Goal: Task Accomplishment & Management: Use online tool/utility

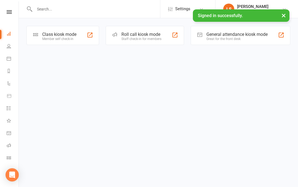
click at [229, 38] on div "Great for the front desk" at bounding box center [236, 39] width 61 height 4
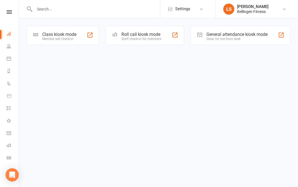
click at [38, 5] on input "text" at bounding box center [96, 9] width 127 height 8
type input "Ferrero"
click at [13, 7] on nav "Clubworx Dashboard People Calendar Reports Automations Product Sales Tasks What…" at bounding box center [9, 94] width 19 height 187
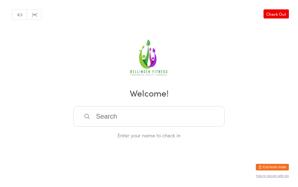
click at [99, 120] on input "search" at bounding box center [148, 116] width 151 height 20
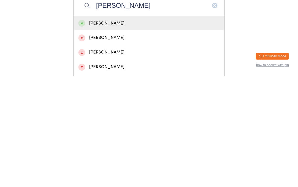
type input "[PERSON_NAME]"
click at [104, 130] on div "[PERSON_NAME]" at bounding box center [148, 133] width 141 height 7
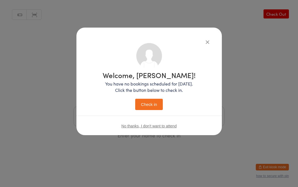
click at [150, 99] on button "Check in" at bounding box center [149, 104] width 28 height 11
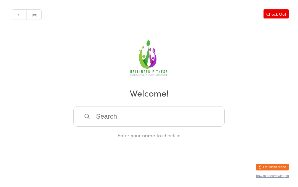
click at [110, 111] on input "search" at bounding box center [148, 116] width 151 height 20
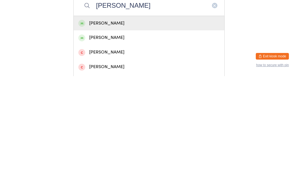
type input "Anne chivers"
click at [93, 130] on div "[PERSON_NAME]" at bounding box center [148, 133] width 141 height 7
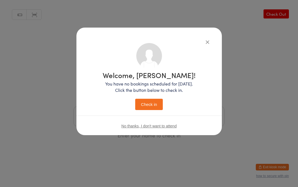
click at [149, 101] on button "Check in" at bounding box center [149, 104] width 28 height 11
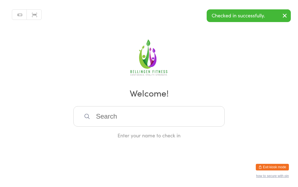
click at [189, 114] on input "search" at bounding box center [148, 116] width 151 height 20
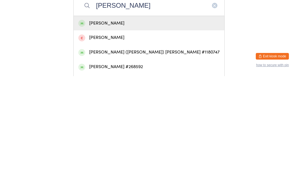
type input "Katharine"
click at [109, 127] on div "Katharine Kyle" at bounding box center [149, 134] width 151 height 15
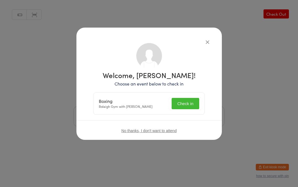
click at [189, 106] on button "Check in" at bounding box center [185, 103] width 28 height 11
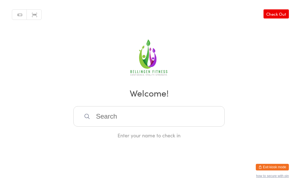
click at [171, 120] on input "search" at bounding box center [148, 116] width 151 height 20
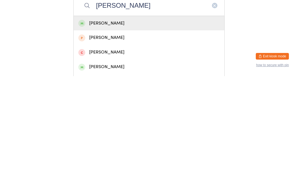
type input "Johnston"
click at [141, 130] on div "Michael Johnston" at bounding box center [148, 133] width 141 height 7
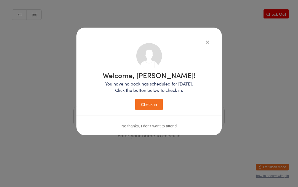
click at [150, 108] on button "Check in" at bounding box center [149, 104] width 28 height 11
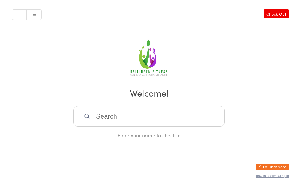
click at [175, 99] on h2 "Welcome!" at bounding box center [149, 93] width 287 height 12
click at [164, 127] on input "search" at bounding box center [148, 116] width 151 height 20
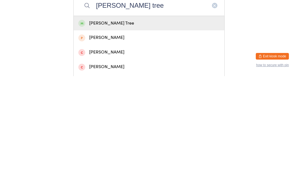
type input "Helen tree"
click at [126, 130] on div "Helen Tree" at bounding box center [148, 133] width 141 height 7
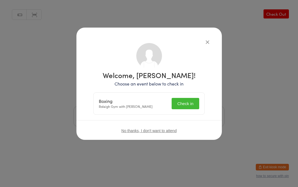
click at [189, 100] on button "Check in" at bounding box center [185, 103] width 28 height 11
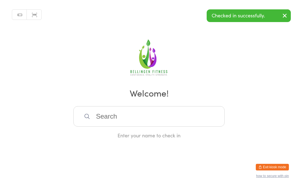
click at [103, 120] on input "search" at bounding box center [148, 116] width 151 height 20
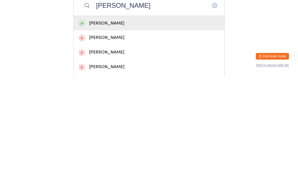
type input "Allan hezlett"
click at [131, 130] on div "Allan Hezlett" at bounding box center [148, 133] width 141 height 7
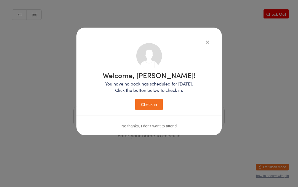
click at [157, 101] on button "Check in" at bounding box center [149, 104] width 28 height 11
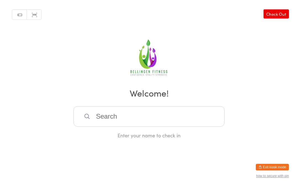
click at [94, 126] on input "search" at bounding box center [148, 116] width 151 height 20
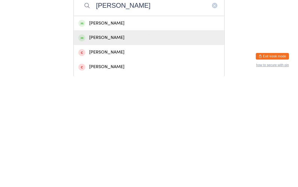
type input "[PERSON_NAME]"
click at [99, 145] on div "KERRY FERNIE" at bounding box center [148, 148] width 141 height 7
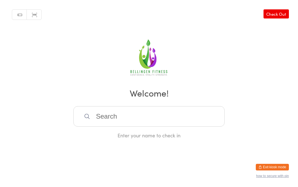
click at [112, 121] on input "search" at bounding box center [148, 116] width 151 height 20
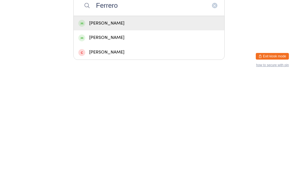
type input "Ferrero"
click at [93, 127] on div "Daniel Ferrero" at bounding box center [149, 134] width 151 height 15
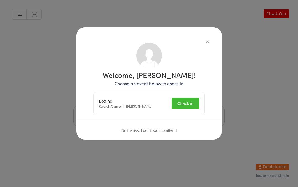
click at [181, 101] on button "Check in" at bounding box center [185, 103] width 28 height 11
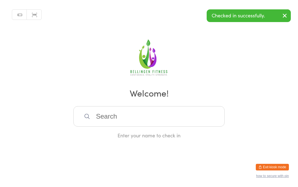
click at [112, 120] on input "search" at bounding box center [148, 116] width 151 height 20
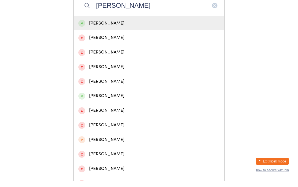
scroll to position [105, 0]
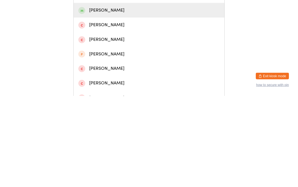
type input "Dave"
click at [104, 98] on div "Dave Northcott" at bounding box center [148, 101] width 141 height 7
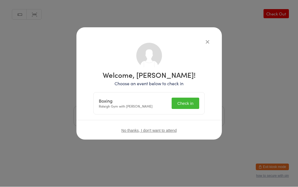
click at [186, 103] on button "Check in" at bounding box center [185, 103] width 28 height 11
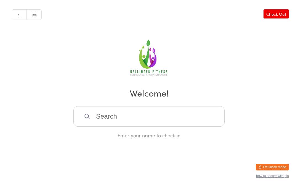
click at [104, 112] on input "search" at bounding box center [148, 116] width 151 height 20
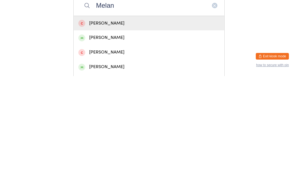
type input "Melan"
click at [108, 174] on div "Melanie Valentine" at bounding box center [148, 177] width 141 height 7
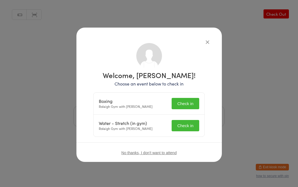
click at [190, 102] on button "Check in" at bounding box center [185, 103] width 28 height 11
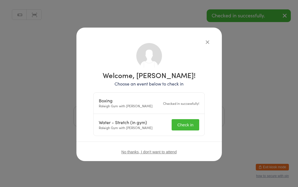
click at [186, 122] on button "Check in" at bounding box center [185, 124] width 28 height 11
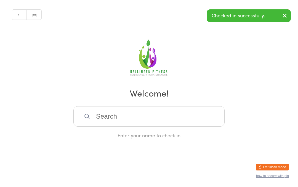
click at [129, 114] on input "search" at bounding box center [148, 116] width 151 height 20
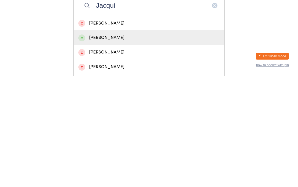
type input "Jacqui"
click at [114, 145] on div "Jacqui Balenzano" at bounding box center [148, 148] width 141 height 7
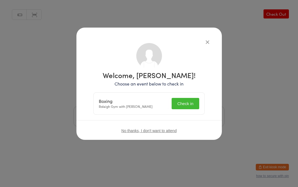
click at [188, 105] on button "Check in" at bounding box center [185, 103] width 28 height 11
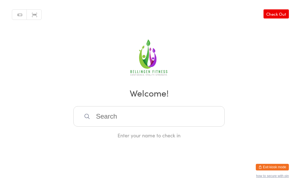
click at [119, 120] on input "search" at bounding box center [148, 116] width 151 height 20
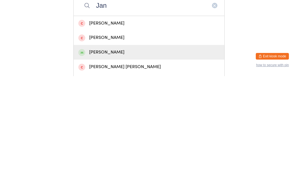
type input "Jan"
click at [106, 159] on div "Jan Bohnsack" at bounding box center [148, 162] width 141 height 7
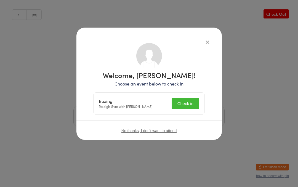
click at [184, 101] on button "Check in" at bounding box center [185, 103] width 28 height 11
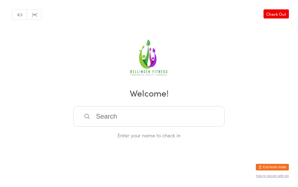
click at [107, 117] on input "search" at bounding box center [148, 116] width 151 height 20
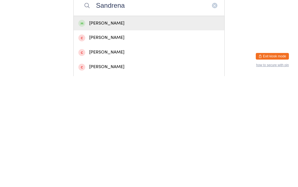
type input "Sandrena"
click at [113, 130] on div "Sandrena Brennan" at bounding box center [148, 133] width 141 height 7
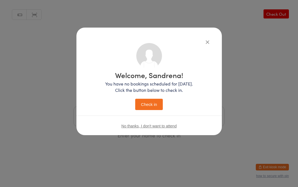
click at [147, 105] on button "Check in" at bounding box center [149, 104] width 28 height 11
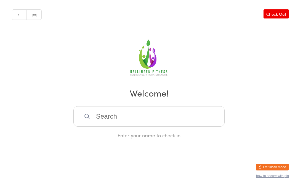
click at [136, 114] on input "search" at bounding box center [148, 116] width 151 height 20
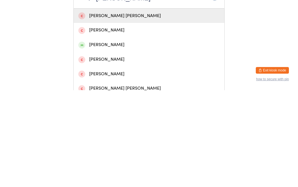
scroll to position [22, 0]
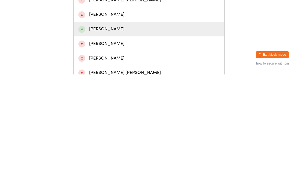
type input "Jane"
click at [105, 138] on div "Jane Powell" at bounding box center [148, 141] width 141 height 7
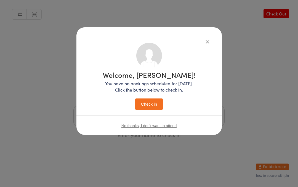
click at [152, 101] on button "Check in" at bounding box center [149, 104] width 28 height 11
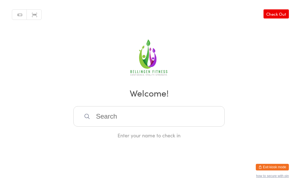
click at [129, 119] on input "search" at bounding box center [148, 116] width 151 height 20
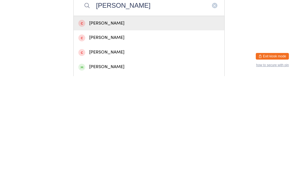
scroll to position [2, 0]
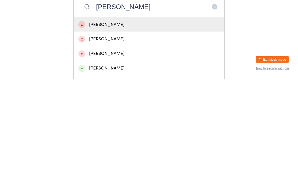
type input "Brendan"
click at [108, 172] on div "Brendan Fletcher" at bounding box center [148, 175] width 141 height 7
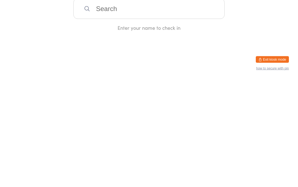
scroll to position [0, 0]
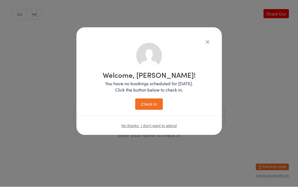
click at [152, 101] on button "Check in" at bounding box center [149, 104] width 28 height 11
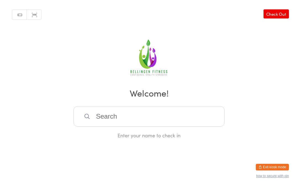
click at [162, 109] on div "Manual search Scanner input Check Out Welcome! Enter your name to check in" at bounding box center [149, 69] width 298 height 139
click at [127, 115] on input "search" at bounding box center [148, 116] width 151 height 20
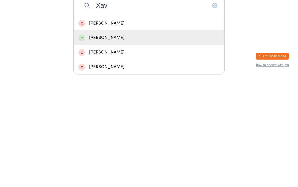
type input "Xav"
click at [93, 141] on div "Xavier Forbes" at bounding box center [149, 148] width 151 height 15
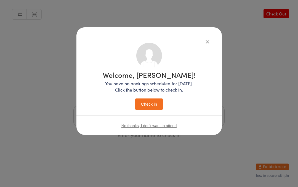
click at [154, 100] on button "Check in" at bounding box center [149, 104] width 28 height 11
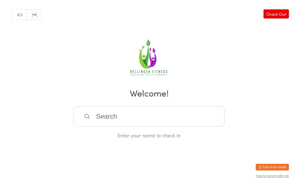
click at [184, 114] on input "search" at bounding box center [148, 116] width 151 height 20
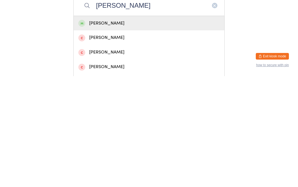
type input "Julian"
click at [131, 130] on div "Julian White" at bounding box center [148, 133] width 141 height 7
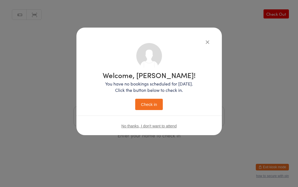
click at [154, 102] on button "Check in" at bounding box center [149, 104] width 28 height 11
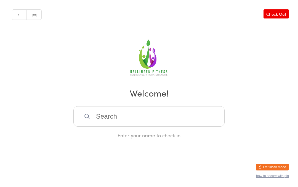
click at [106, 121] on input "search" at bounding box center [148, 116] width 151 height 20
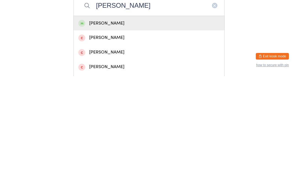
type input "Shannon"
click at [110, 130] on div "Shannon Decker" at bounding box center [148, 133] width 141 height 7
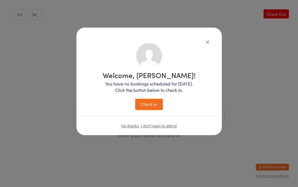
click at [149, 103] on button "Check in" at bounding box center [149, 104] width 28 height 11
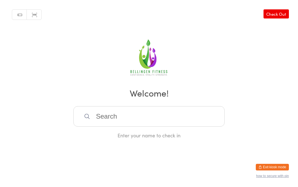
click at [115, 116] on input "search" at bounding box center [148, 116] width 151 height 20
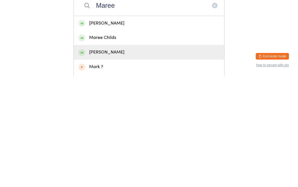
type input "Maree"
click at [122, 159] on div "Maree Batchelor" at bounding box center [148, 162] width 141 height 7
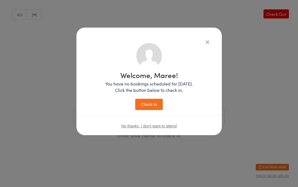
click at [154, 108] on button "Check in" at bounding box center [149, 104] width 28 height 11
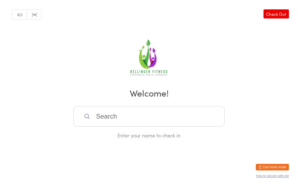
click at [123, 112] on input "search" at bounding box center [148, 116] width 151 height 20
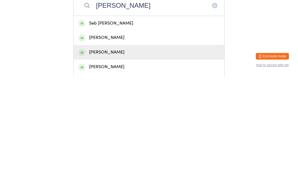
type input "Northcott"
click at [120, 159] on div "Joel Vincent Northcott" at bounding box center [148, 162] width 141 height 7
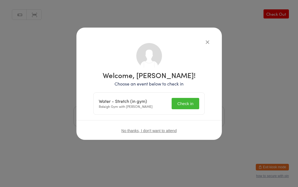
click at [189, 106] on button "Check in" at bounding box center [185, 103] width 28 height 11
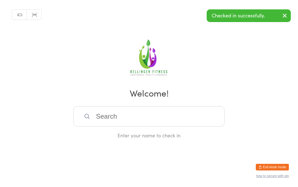
click at [140, 120] on input "search" at bounding box center [148, 116] width 151 height 20
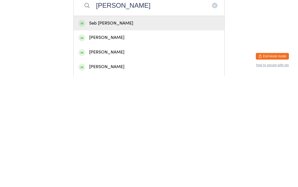
type input "Northcott"
click at [133, 174] on div "Jessica Louise Northcott" at bounding box center [148, 177] width 141 height 7
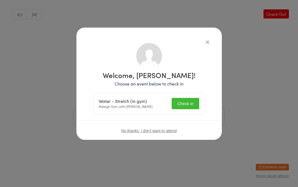
click at [185, 106] on button "Check in" at bounding box center [185, 103] width 28 height 11
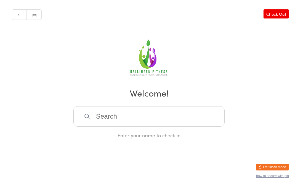
click at [105, 119] on input "search" at bounding box center [148, 116] width 151 height 20
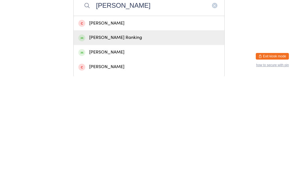
type input "Denise r"
click at [118, 145] on div "Denise Ranking" at bounding box center [148, 148] width 141 height 7
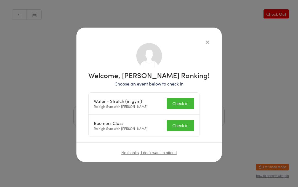
click at [186, 103] on button "Check in" at bounding box center [180, 103] width 28 height 11
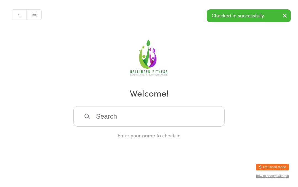
click at [108, 117] on input "search" at bounding box center [148, 116] width 151 height 20
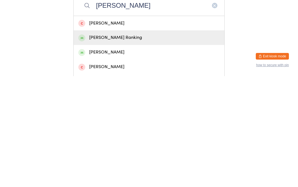
type input "Denise r"
click at [125, 145] on div "Denise Ranking" at bounding box center [148, 148] width 141 height 7
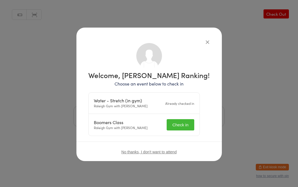
click at [186, 125] on button "Check in" at bounding box center [180, 124] width 28 height 11
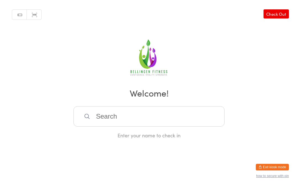
click at [134, 118] on input "search" at bounding box center [148, 116] width 151 height 20
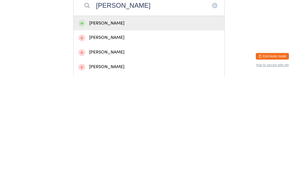
type input "Daryl"
click at [104, 127] on div "Daryl Rose" at bounding box center [149, 134] width 151 height 15
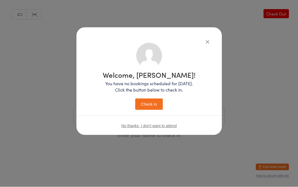
click at [151, 104] on button "Check in" at bounding box center [149, 104] width 28 height 11
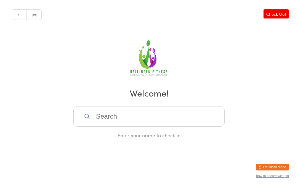
click at [129, 119] on input "search" at bounding box center [148, 116] width 151 height 20
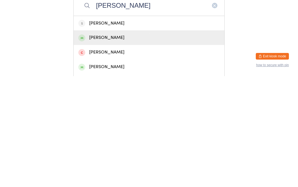
type input "Nick"
click at [108, 145] on div "Nick MacGee" at bounding box center [148, 148] width 141 height 7
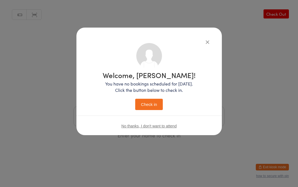
click at [148, 105] on button "Check in" at bounding box center [149, 104] width 28 height 11
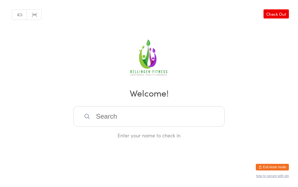
click at [116, 118] on input "search" at bounding box center [148, 116] width 151 height 20
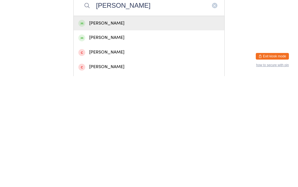
type input "Kay"
click at [115, 145] on div "Kay Fairweather" at bounding box center [148, 148] width 141 height 7
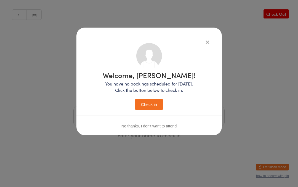
click at [152, 104] on button "Check in" at bounding box center [149, 104] width 28 height 11
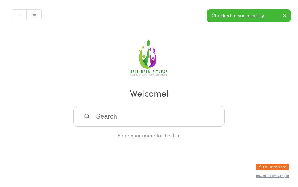
click at [89, 119] on icon at bounding box center [87, 116] width 6 height 6
click at [109, 119] on input "search" at bounding box center [148, 116] width 151 height 20
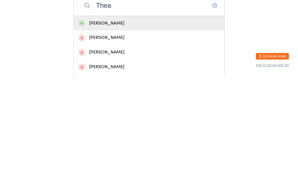
type input "Thea"
click at [113, 130] on div "Thea O'Connor" at bounding box center [148, 133] width 141 height 7
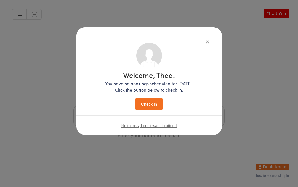
click at [149, 102] on button "Check in" at bounding box center [149, 104] width 28 height 11
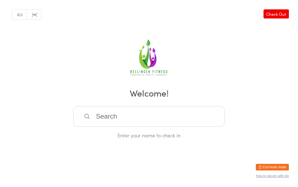
click at [112, 120] on input "search" at bounding box center [148, 116] width 151 height 20
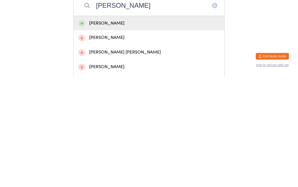
type input "Anne"
click at [111, 130] on div "Anne Boyd" at bounding box center [148, 133] width 141 height 7
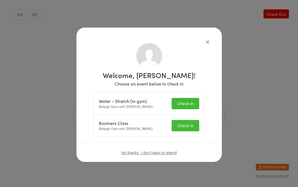
click at [186, 104] on button "Check in" at bounding box center [185, 103] width 28 height 11
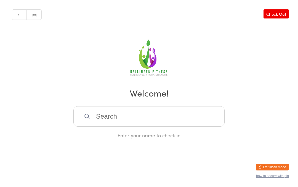
click at [106, 119] on input "search" at bounding box center [148, 116] width 151 height 20
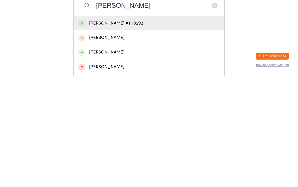
type input "Chris tru"
click at [105, 130] on div "Chris Truran #1119292" at bounding box center [148, 133] width 141 height 7
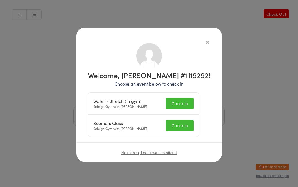
click at [184, 103] on button "Check in" at bounding box center [180, 103] width 28 height 11
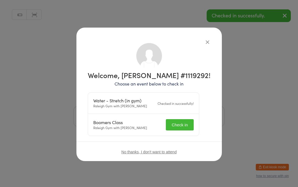
click at [184, 126] on button "Check in" at bounding box center [180, 124] width 28 height 11
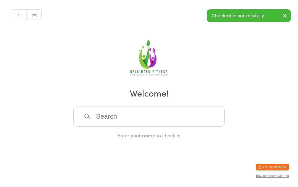
click at [113, 116] on input "search" at bounding box center [148, 116] width 151 height 20
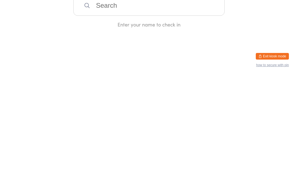
click at [132, 106] on input "search" at bounding box center [148, 116] width 151 height 20
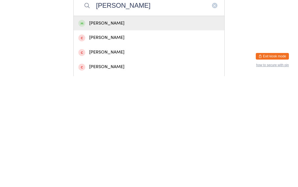
type input "James"
click at [101, 130] on div "James Mah" at bounding box center [148, 133] width 141 height 7
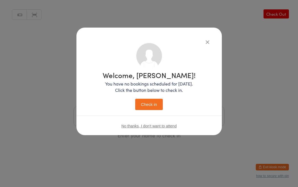
click at [147, 104] on button "Check in" at bounding box center [149, 104] width 28 height 11
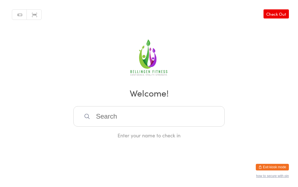
click at [93, 119] on input "search" at bounding box center [148, 116] width 151 height 20
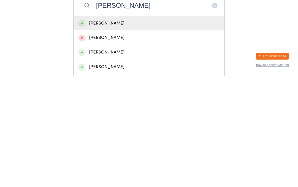
type input "Lynn t"
click at [90, 130] on div "Lynn Tizzard" at bounding box center [148, 133] width 141 height 7
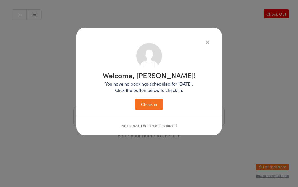
click at [146, 101] on button "Check in" at bounding box center [149, 104] width 28 height 11
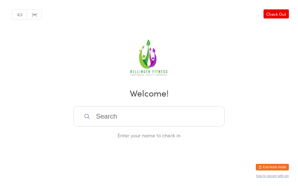
click at [184, 118] on input "search" at bounding box center [148, 116] width 151 height 20
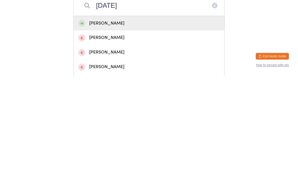
type input "Natal"
click at [114, 130] on div "Natalie Sykes" at bounding box center [148, 133] width 141 height 7
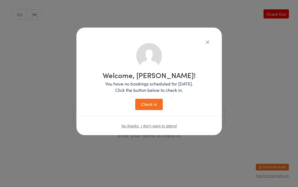
click at [151, 102] on button "Check in" at bounding box center [149, 104] width 28 height 11
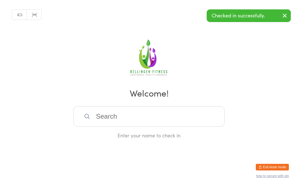
click at [200, 118] on input "search" at bounding box center [148, 116] width 151 height 20
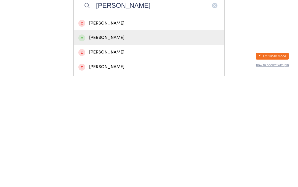
type input "Casey"
click at [111, 145] on div "Casey Sykes" at bounding box center [148, 148] width 141 height 7
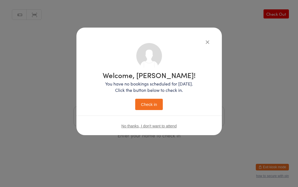
click at [151, 103] on button "Check in" at bounding box center [149, 104] width 28 height 11
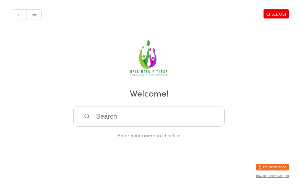
click at [159, 122] on input "search" at bounding box center [148, 116] width 151 height 20
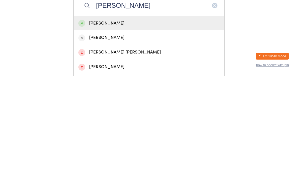
type input "Lisa bar"
click at [143, 130] on div "Lisa Bartley" at bounding box center [148, 133] width 141 height 7
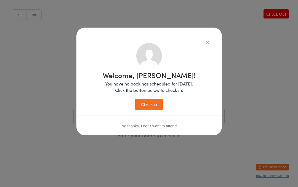
click at [157, 108] on button "Check in" at bounding box center [149, 104] width 28 height 11
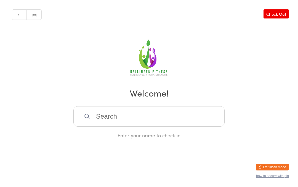
click at [180, 117] on input "search" at bounding box center [148, 116] width 151 height 20
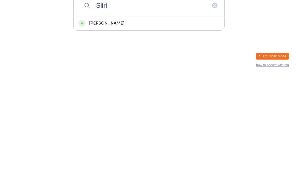
type input "Siiri"
click at [118, 130] on div "Siiri Bennett" at bounding box center [148, 133] width 141 height 7
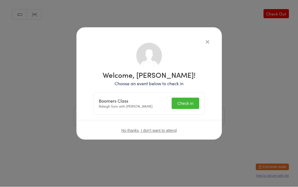
click at [188, 99] on button "Check in" at bounding box center [185, 103] width 28 height 11
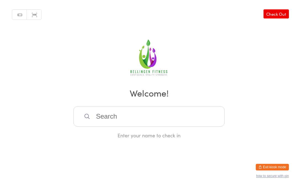
click at [105, 119] on input "search" at bounding box center [148, 116] width 151 height 20
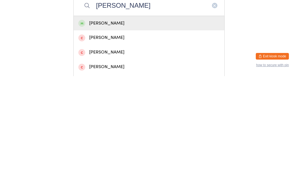
type input "Hoyle"
click at [108, 130] on div "Michael Hoyle" at bounding box center [148, 133] width 141 height 7
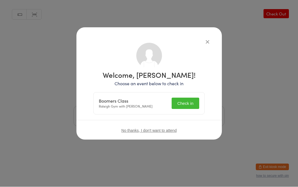
click at [183, 102] on button "Check in" at bounding box center [185, 103] width 28 height 11
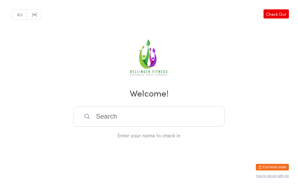
click at [178, 120] on input "search" at bounding box center [148, 116] width 151 height 20
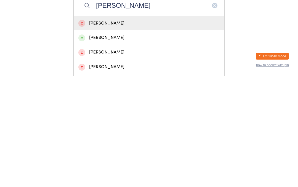
type input "Pam"
click at [111, 145] on div "Pam Kennedy" at bounding box center [148, 148] width 141 height 7
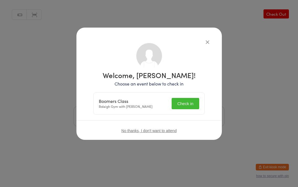
click at [186, 106] on button "Check in" at bounding box center [185, 103] width 28 height 11
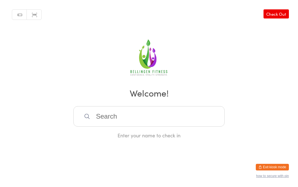
click at [101, 113] on input "search" at bounding box center [148, 116] width 151 height 20
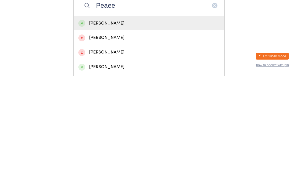
type input "Peaee"
click at [100, 130] on div "Carol Pease" at bounding box center [148, 133] width 141 height 7
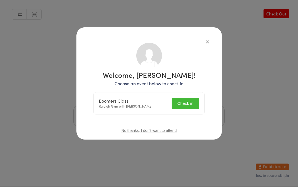
click at [181, 100] on button "Check in" at bounding box center [185, 103] width 28 height 11
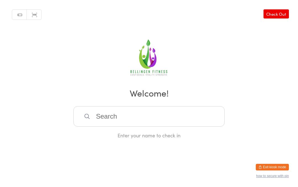
click at [164, 123] on input "search" at bounding box center [148, 116] width 151 height 20
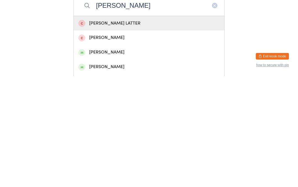
type input "Kerrie"
click at [121, 156] on div "Kerrie-Jane Tooth" at bounding box center [149, 163] width 151 height 15
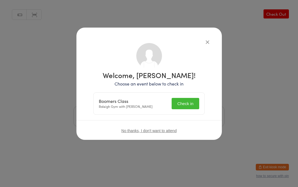
click at [187, 104] on button "Check in" at bounding box center [185, 103] width 28 height 11
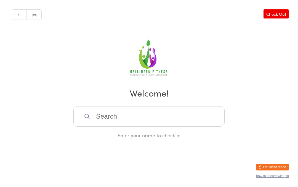
click at [128, 121] on input "search" at bounding box center [148, 116] width 151 height 20
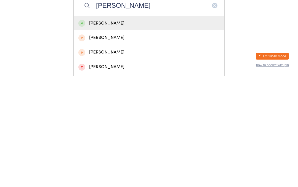
type input "Fiona"
click at [143, 130] on div "Fiona Quinn" at bounding box center [148, 133] width 141 height 7
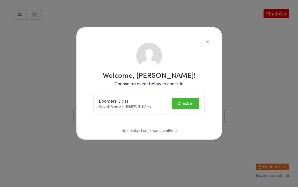
click at [190, 105] on button "Check in" at bounding box center [185, 103] width 28 height 11
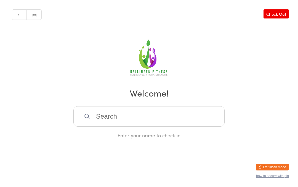
click at [127, 122] on input "search" at bounding box center [148, 116] width 151 height 20
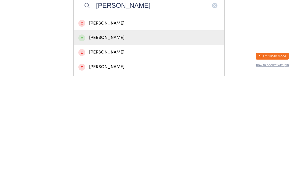
type input "Geoff"
click at [106, 145] on div "Geoff Perry" at bounding box center [148, 148] width 141 height 7
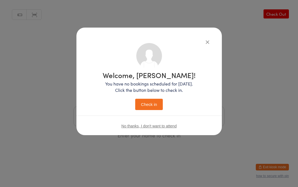
click at [150, 103] on button "Check in" at bounding box center [149, 104] width 28 height 11
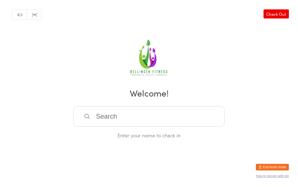
click at [129, 116] on input "search" at bounding box center [148, 116] width 151 height 20
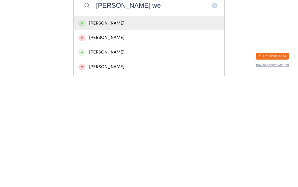
type input "Paula we"
click at [99, 130] on div "Paula Webb" at bounding box center [148, 133] width 141 height 7
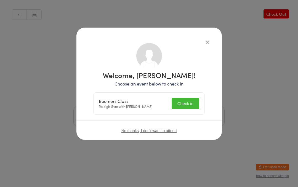
click at [186, 102] on button "Check in" at bounding box center [185, 103] width 28 height 11
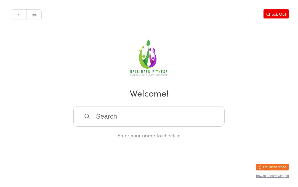
click at [120, 123] on input "search" at bounding box center [148, 116] width 151 height 20
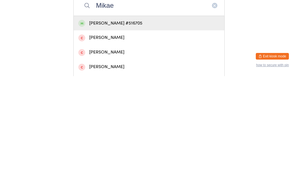
type input "Mikae"
click at [113, 130] on div "Mikaela Harry #516705" at bounding box center [148, 133] width 141 height 7
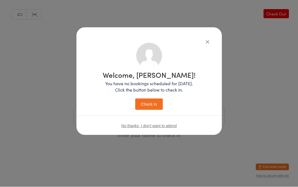
click at [153, 107] on button "Check in" at bounding box center [149, 104] width 28 height 11
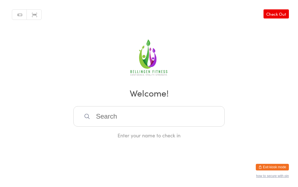
click at [117, 118] on input "search" at bounding box center [148, 116] width 151 height 20
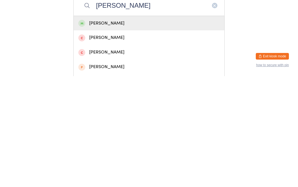
type input "Louise cle"
click at [109, 130] on div "Louise Clement" at bounding box center [148, 133] width 141 height 7
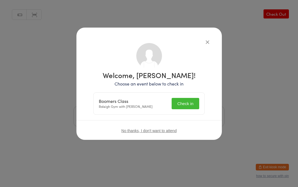
click at [184, 101] on button "Check in" at bounding box center [185, 103] width 28 height 11
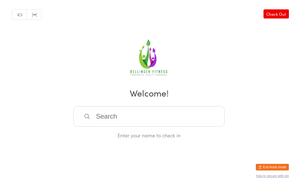
click at [103, 113] on input "search" at bounding box center [148, 116] width 151 height 20
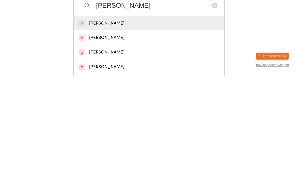
type input "Judie"
click at [117, 127] on div "JUDIE Bartley" at bounding box center [149, 134] width 151 height 15
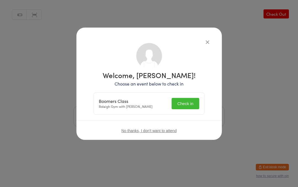
click at [192, 99] on button "Check in" at bounding box center [185, 103] width 28 height 11
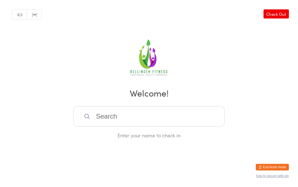
click at [88, 116] on input "search" at bounding box center [148, 116] width 151 height 20
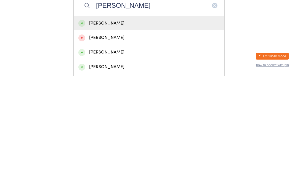
type input "Stuart allardice"
click at [110, 130] on div "Stuart Allardice" at bounding box center [148, 133] width 141 height 7
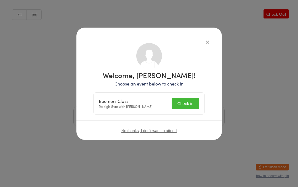
click at [183, 109] on button "Check in" at bounding box center [185, 103] width 28 height 11
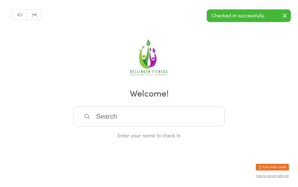
click at [130, 117] on input "search" at bounding box center [148, 116] width 151 height 20
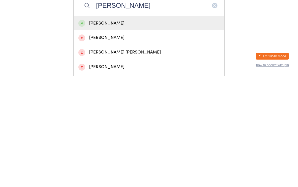
type input "Anne"
click at [121, 130] on div "Anne Boyd" at bounding box center [148, 133] width 141 height 7
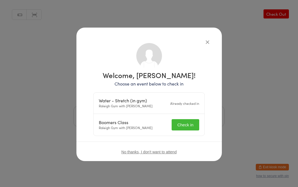
click at [184, 126] on button "Check in" at bounding box center [185, 124] width 28 height 11
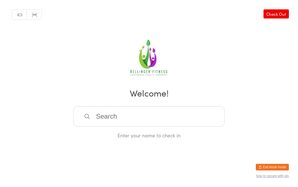
click at [182, 98] on h2 "Welcome!" at bounding box center [149, 93] width 287 height 12
click at [184, 111] on input "search" at bounding box center [148, 116] width 151 height 20
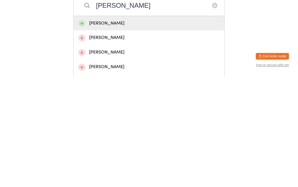
type input "Tim benn"
click at [149, 130] on div "Tim Bennetto" at bounding box center [148, 133] width 141 height 7
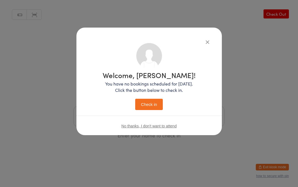
click at [154, 106] on button "Check in" at bounding box center [149, 104] width 28 height 11
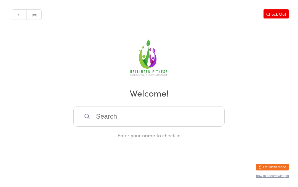
click at [166, 124] on input "search" at bounding box center [148, 116] width 151 height 20
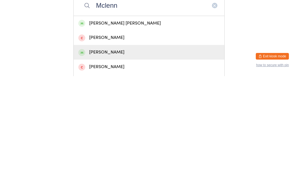
type input "Mclenn"
click at [116, 159] on div "Jennifer McLennan" at bounding box center [148, 162] width 141 height 7
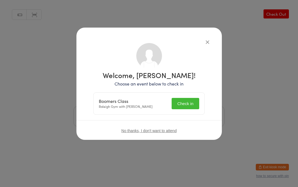
click at [183, 100] on button "Check in" at bounding box center [185, 103] width 28 height 11
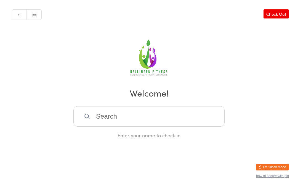
click at [108, 117] on input "search" at bounding box center [148, 116] width 151 height 20
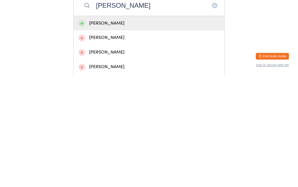
type input "Veronika"
click at [97, 130] on div "Veronika Duerinckx" at bounding box center [148, 133] width 141 height 7
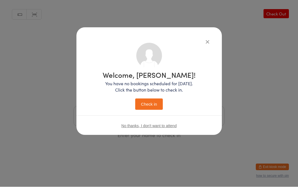
click at [146, 103] on button "Check in" at bounding box center [149, 104] width 28 height 11
